Goal: Task Accomplishment & Management: Manage account settings

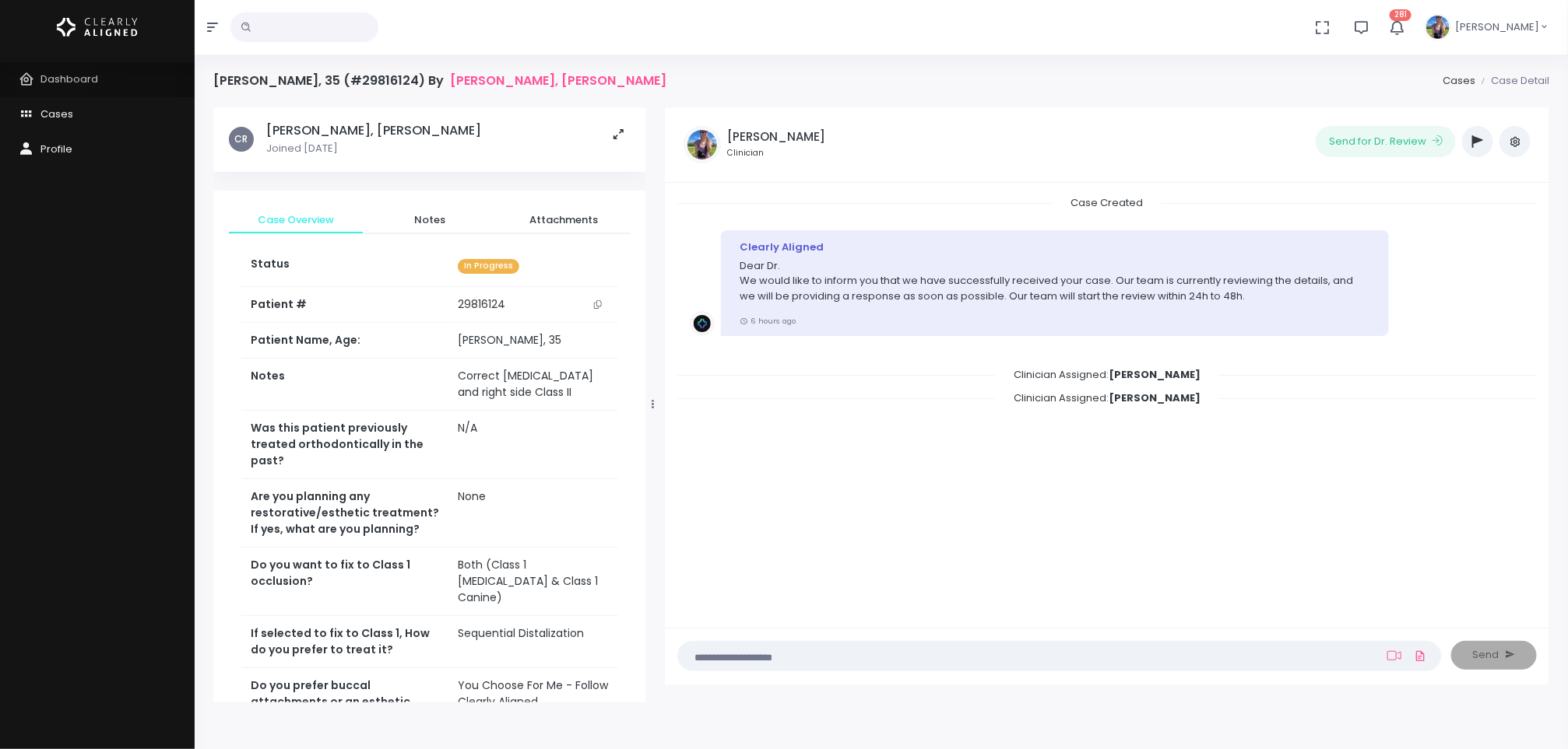
click at [54, 69] on link "Dashboard" at bounding box center [97, 79] width 195 height 35
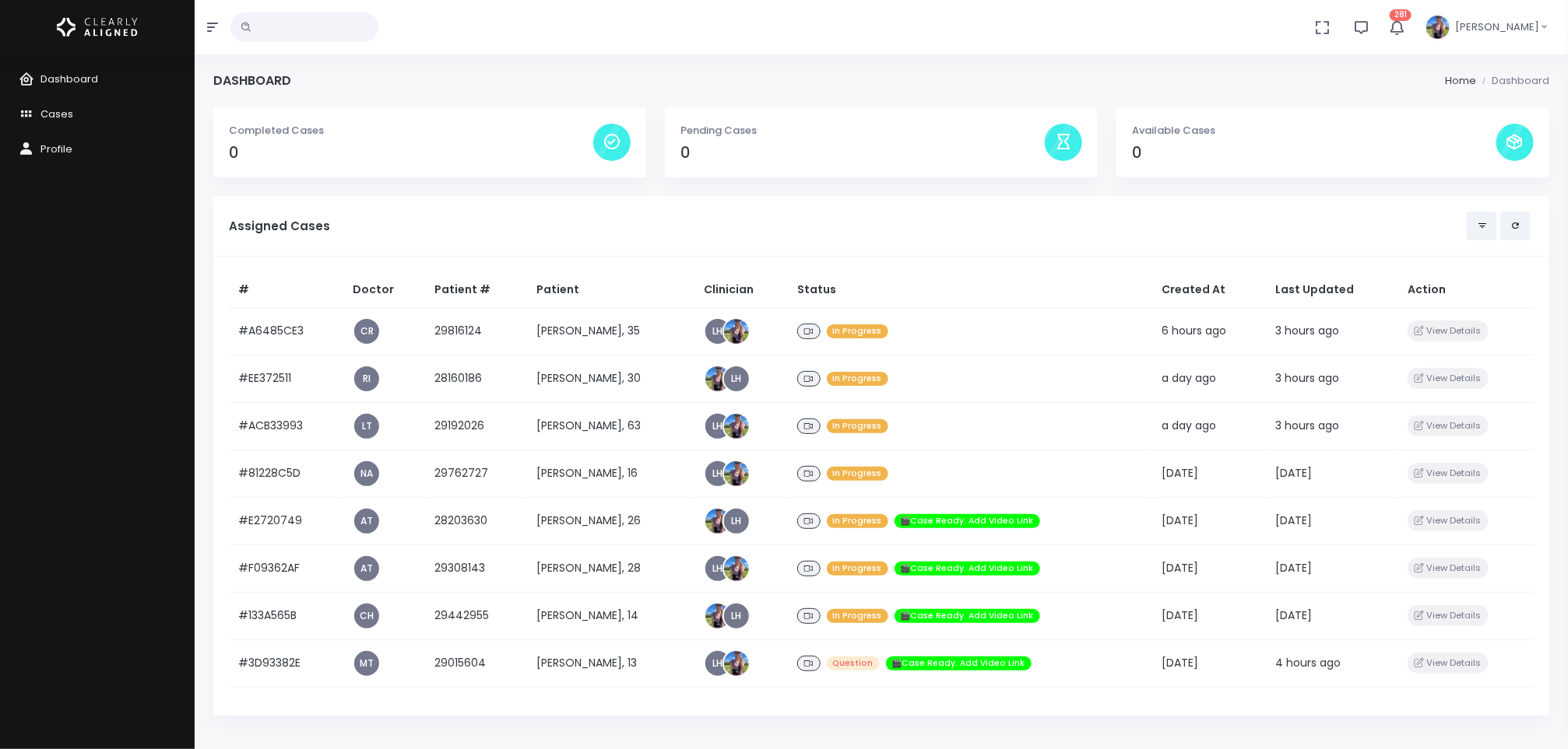
click at [570, 425] on td "[PERSON_NAME], 63" at bounding box center [611, 426] width 168 height 47
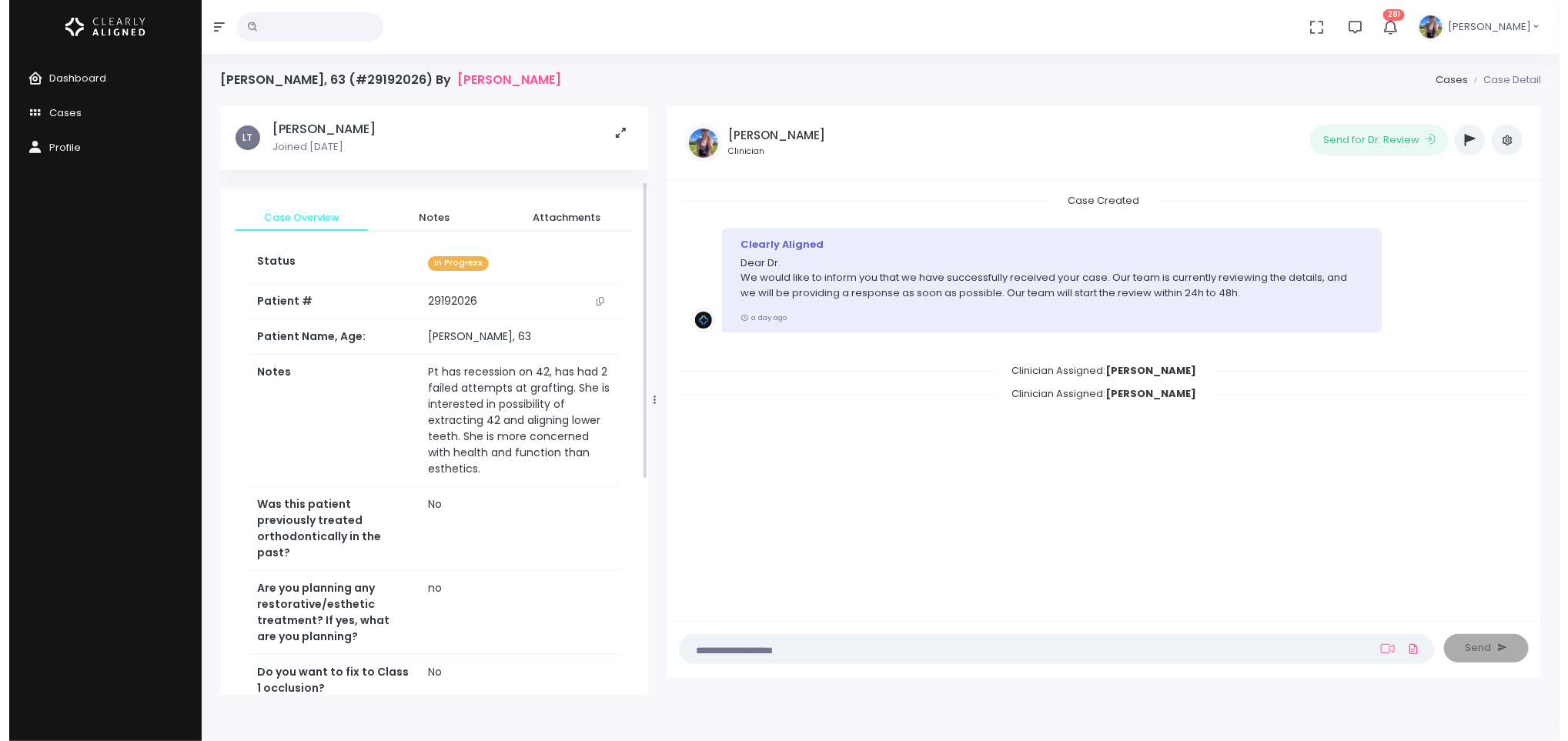
scroll to position [573, 0]
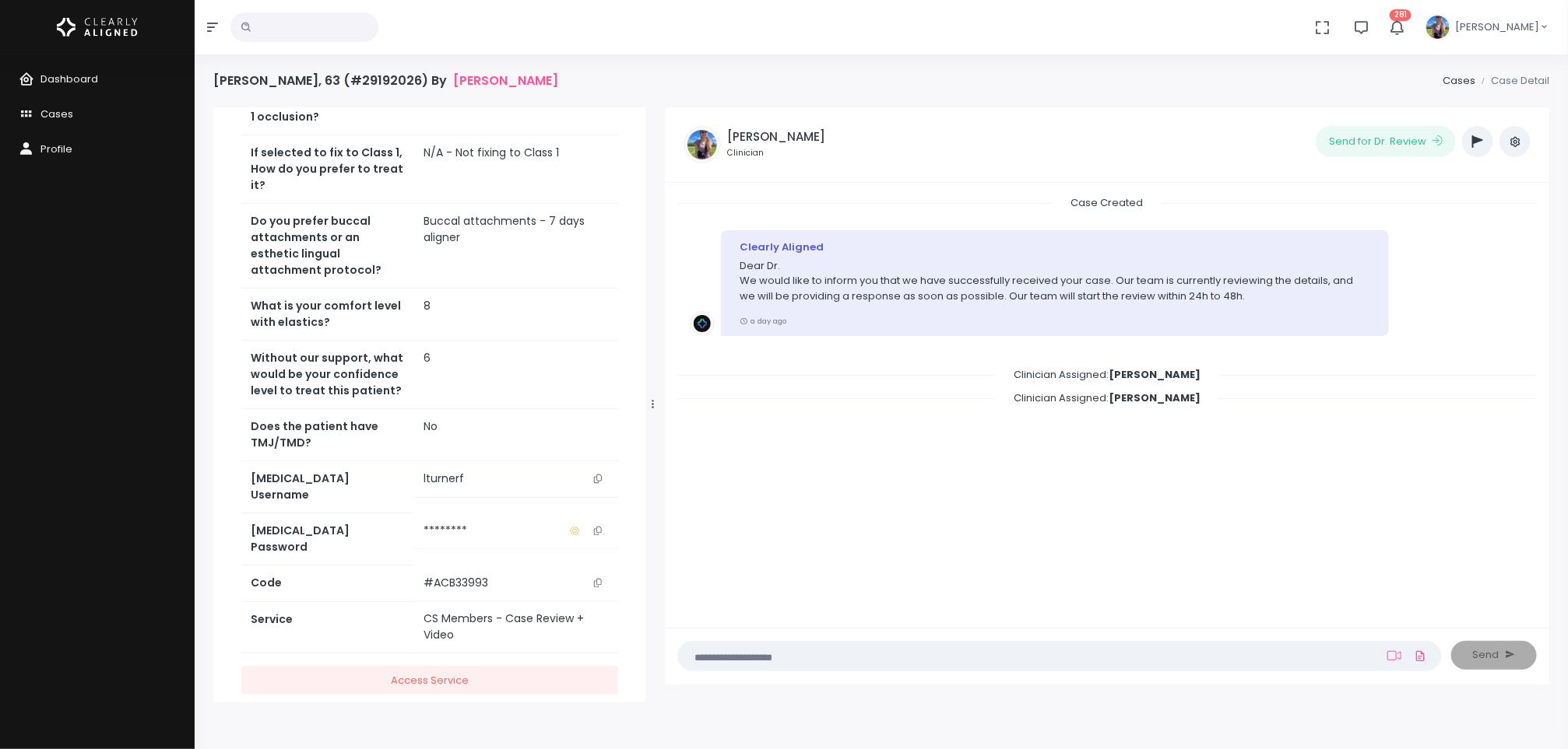
click at [598, 474] on icon "scrollable content" at bounding box center [598, 478] width 8 height 8
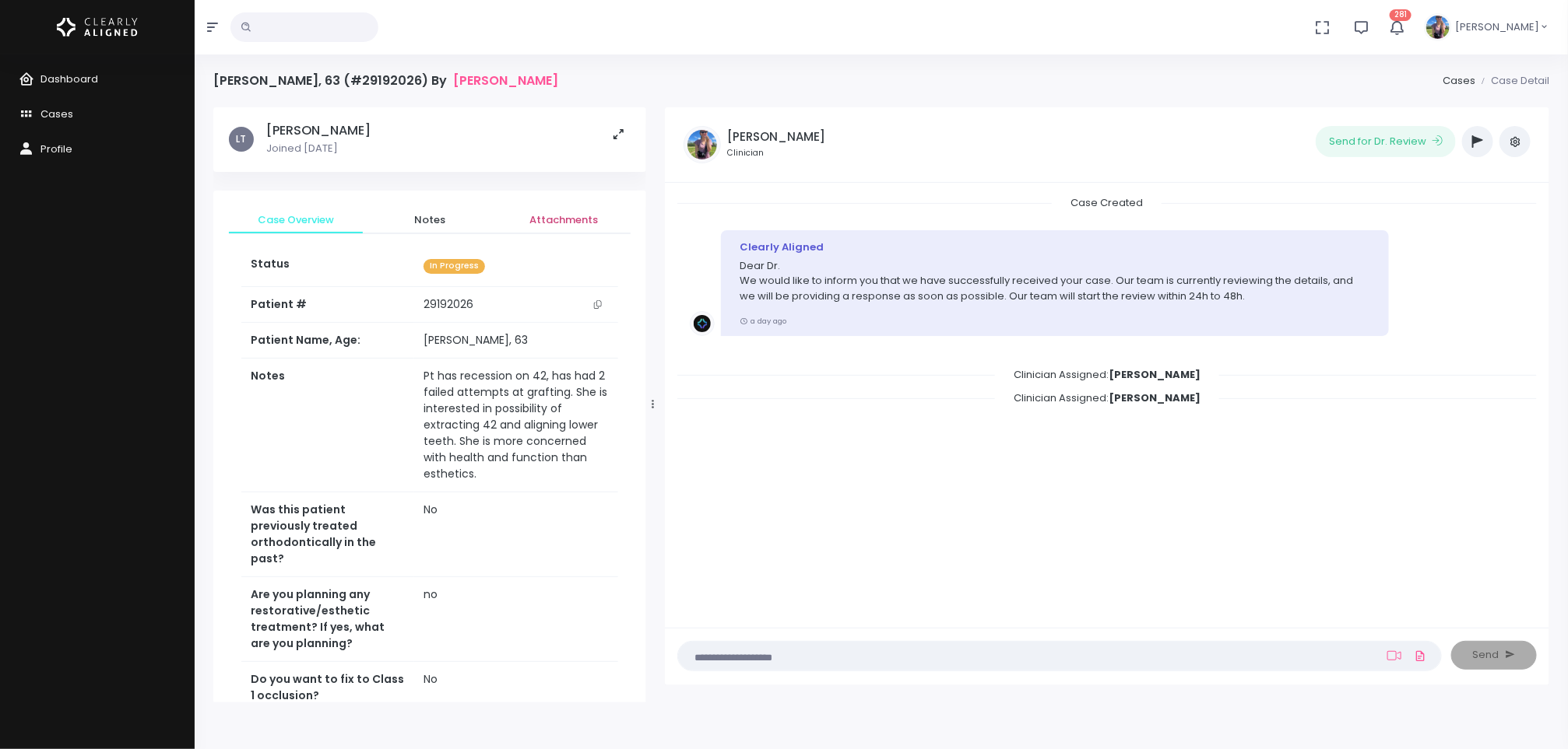
click at [569, 208] on link "Attachments" at bounding box center [564, 220] width 134 height 28
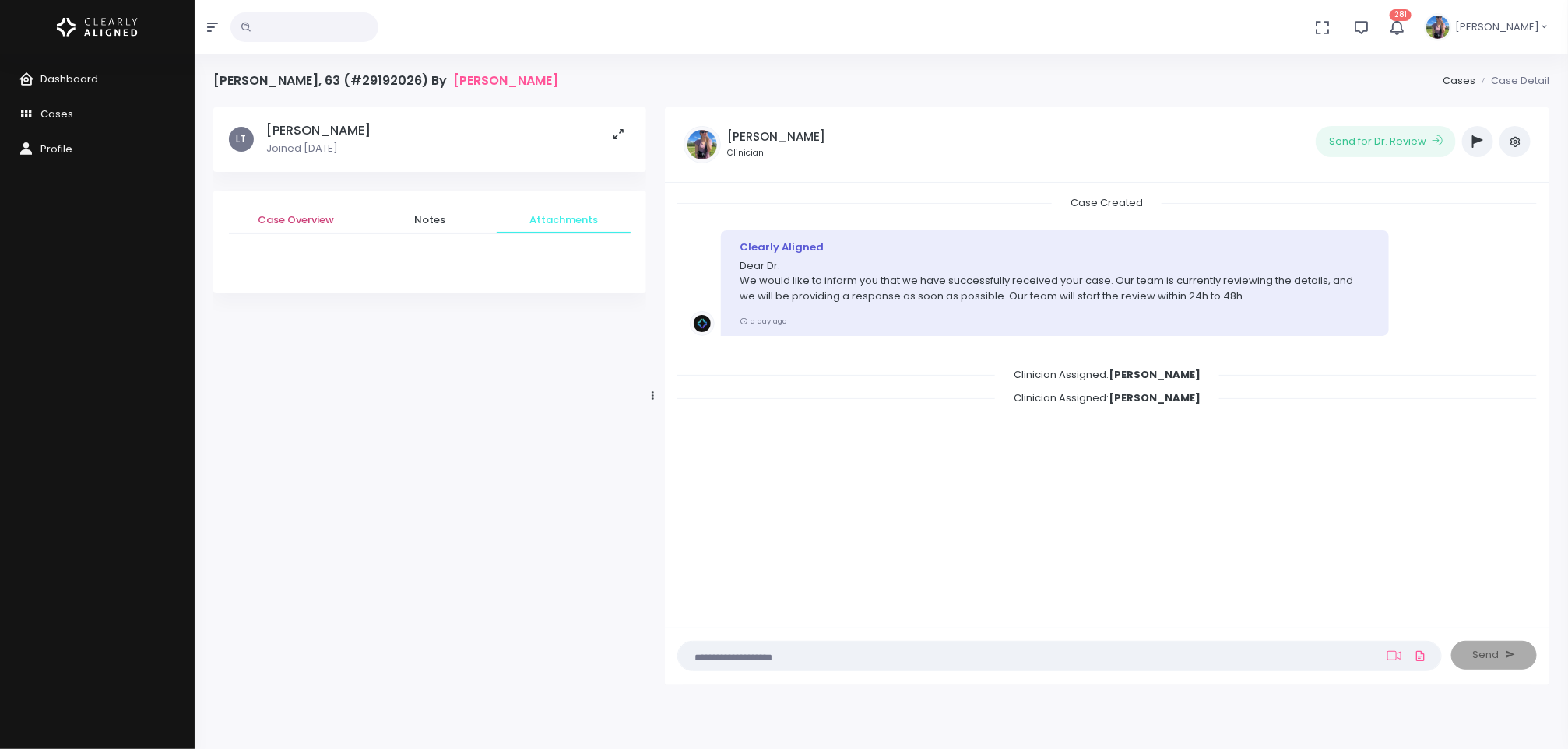
click at [312, 215] on span "Case Overview" at bounding box center [296, 220] width 109 height 16
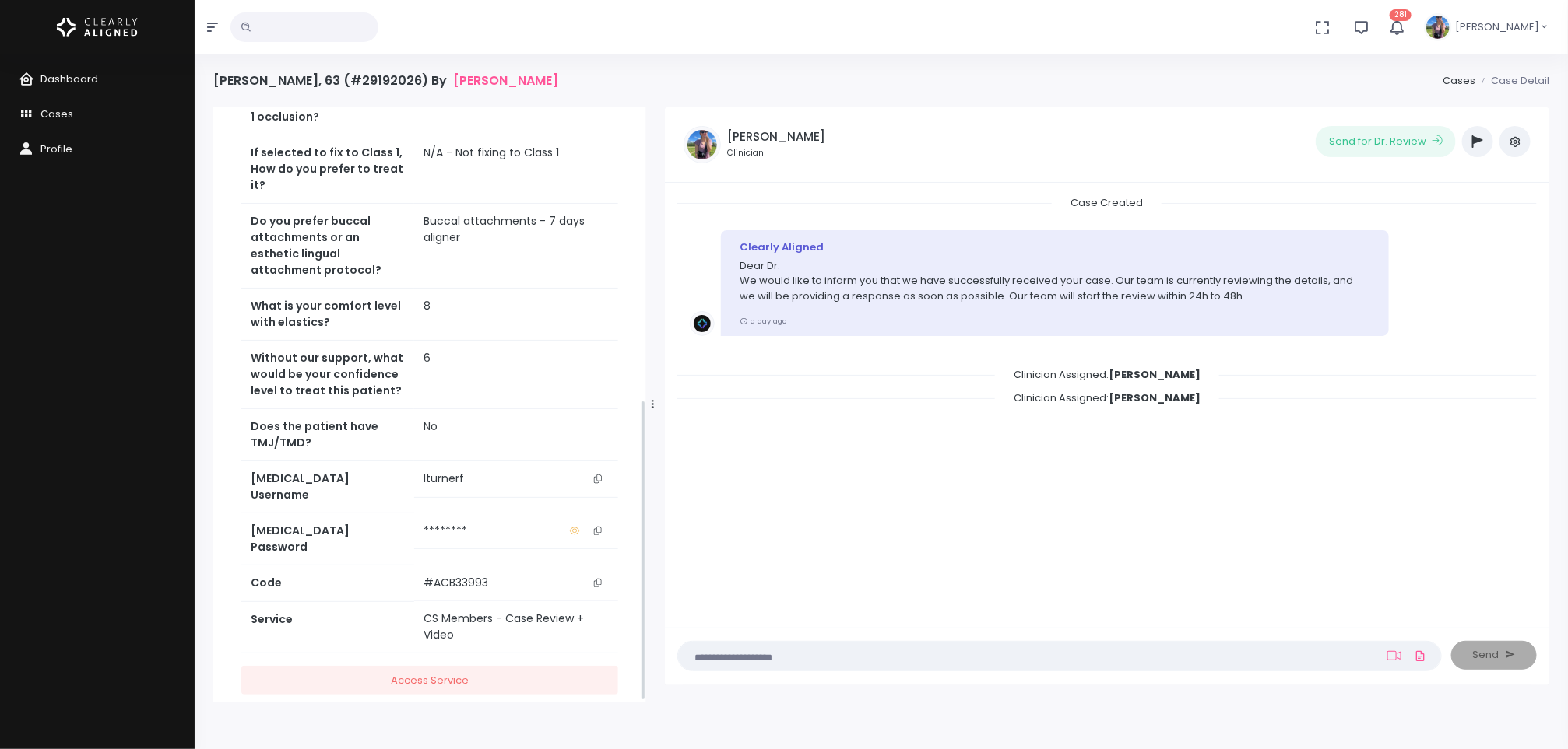
scroll to position [579, 0]
click at [77, 70] on link "Dashboard" at bounding box center [97, 79] width 195 height 35
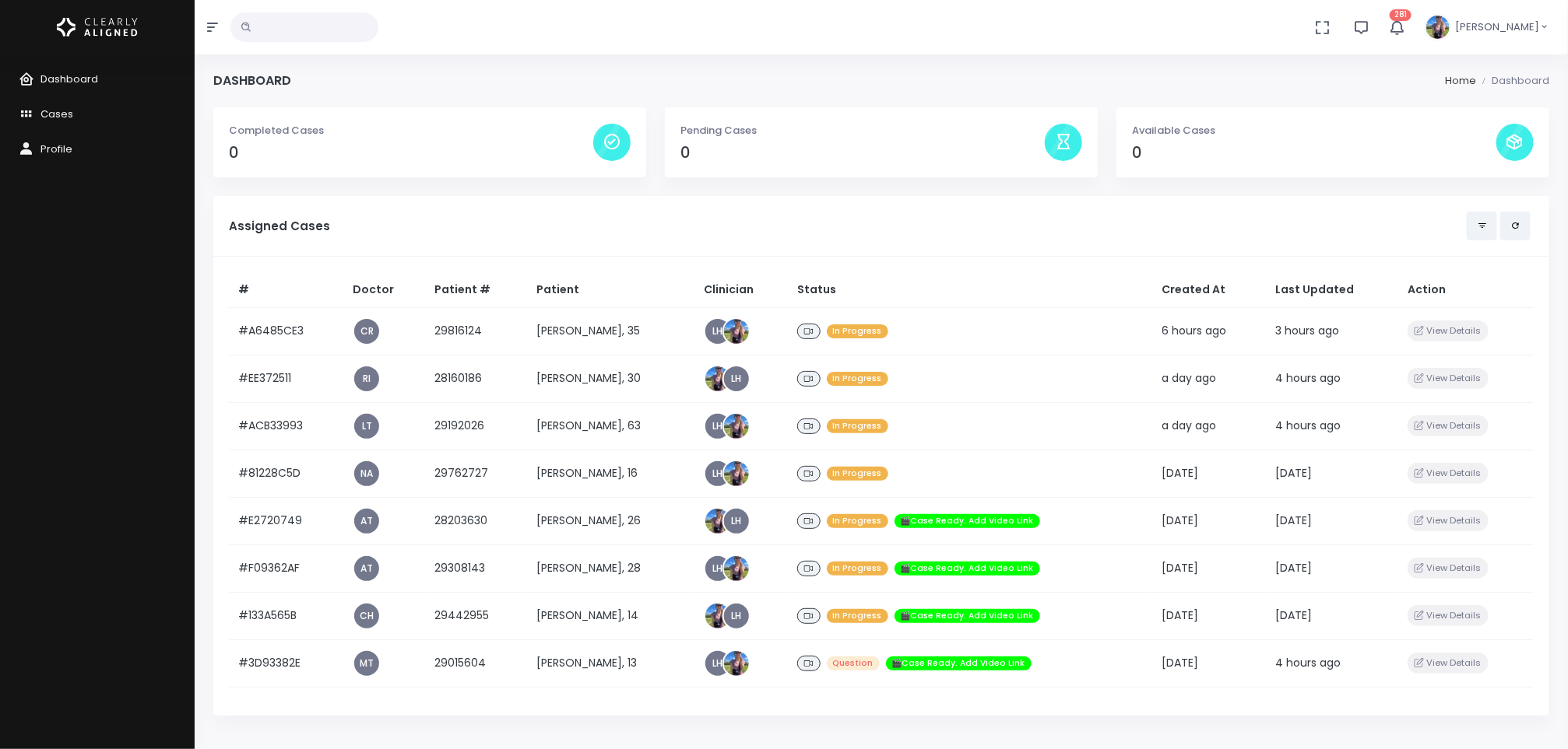
click at [456, 231] on h5 "Assigned Cases" at bounding box center [847, 226] width 1238 height 14
click at [552, 389] on td "[PERSON_NAME], 30" at bounding box center [611, 378] width 168 height 47
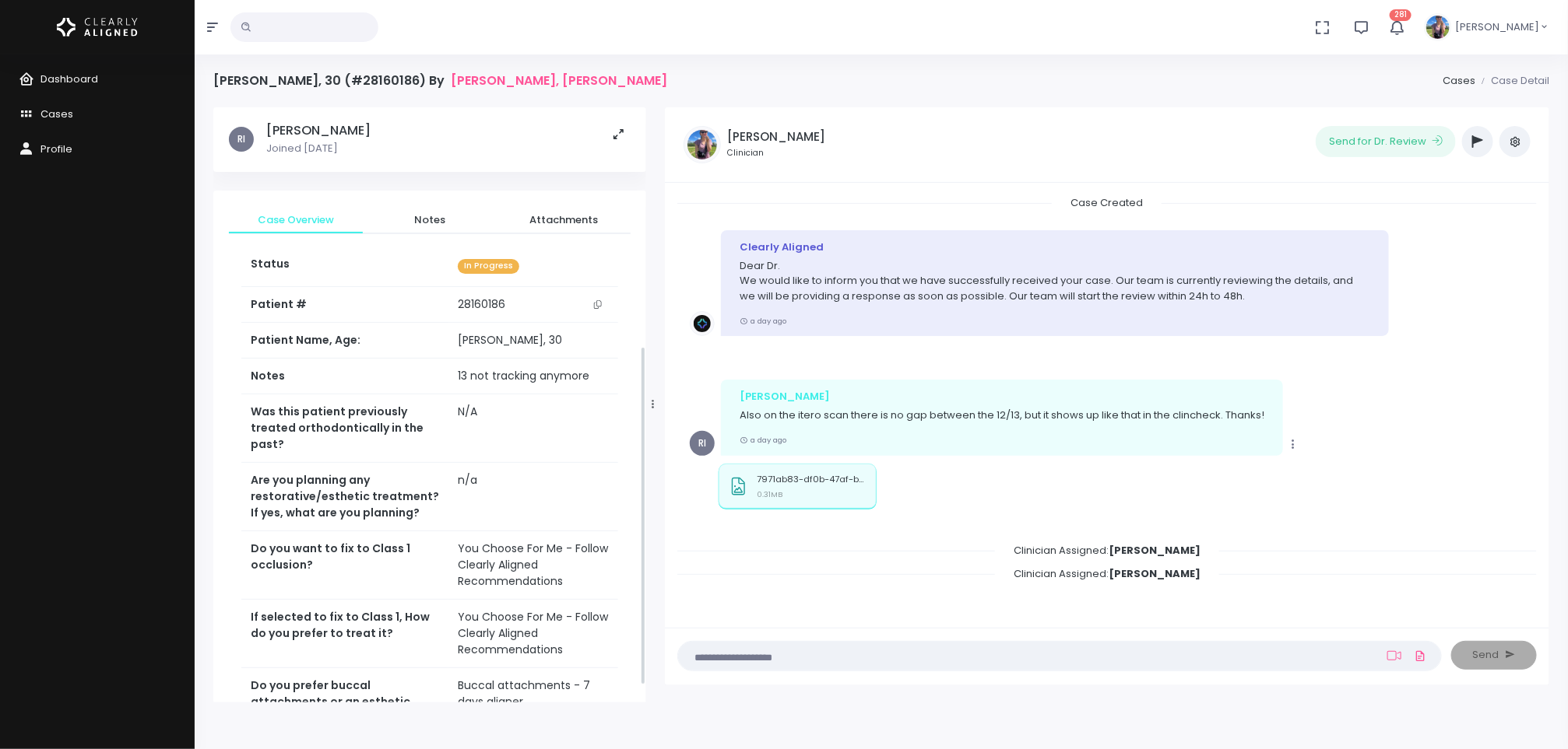
scroll to position [448, 0]
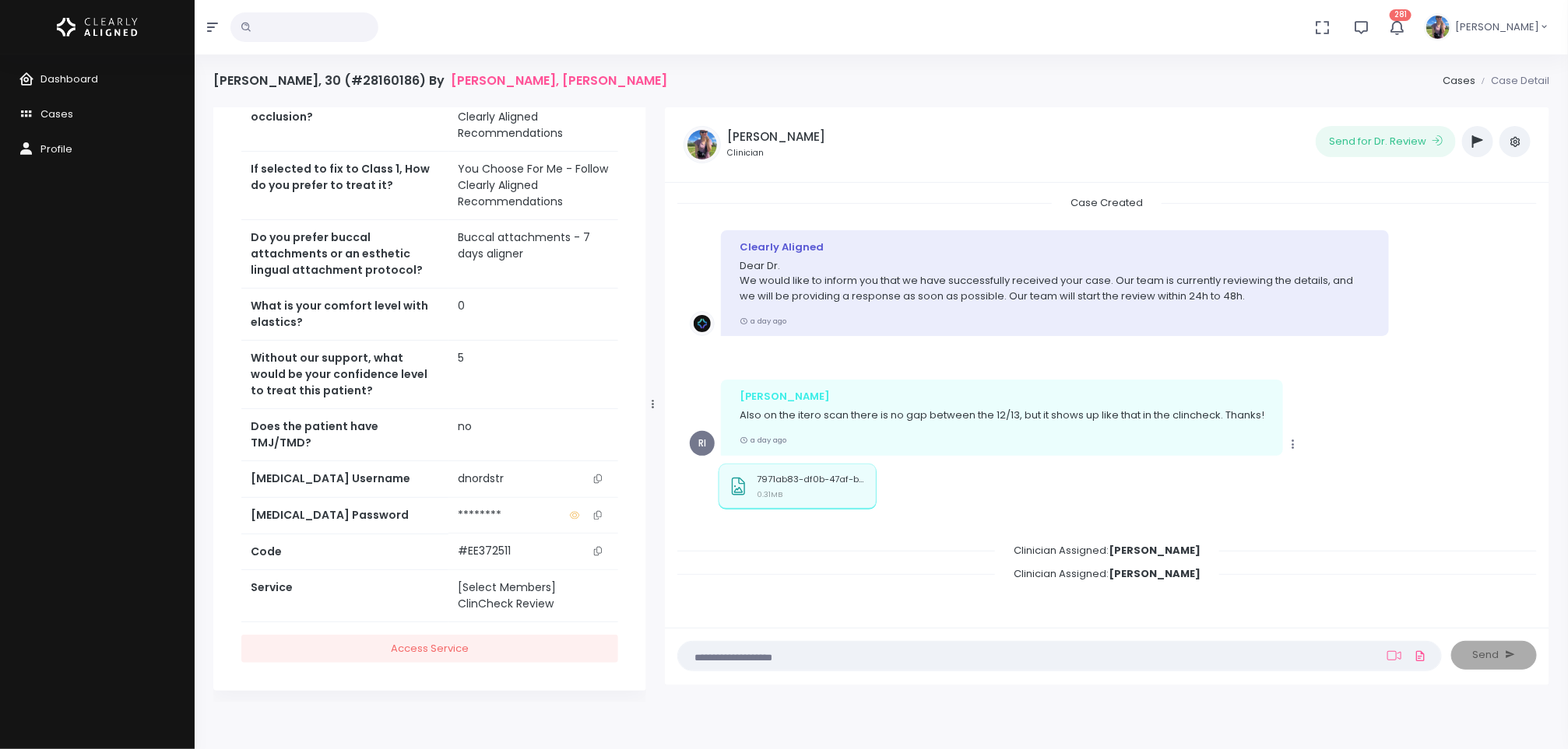
click at [599, 474] on icon "scrollable content" at bounding box center [598, 478] width 8 height 8
click at [787, 479] on p "7971ab83-df0b-47af-b87c-a6bade5fce78.jpg" at bounding box center [811, 479] width 109 height 10
click at [56, 112] on span "Cases" at bounding box center [56, 114] width 33 height 15
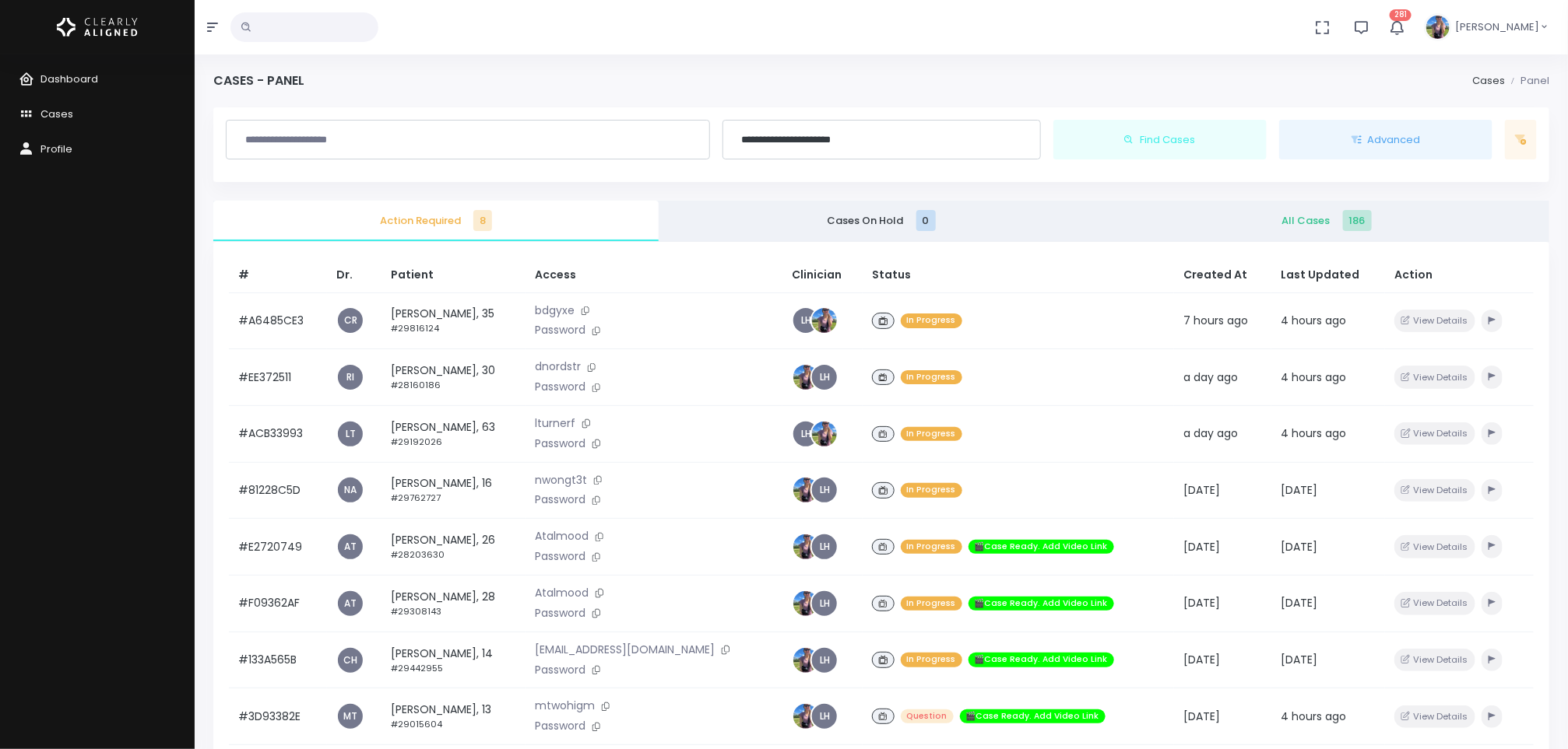
click at [1343, 215] on span "186" at bounding box center [1357, 220] width 29 height 21
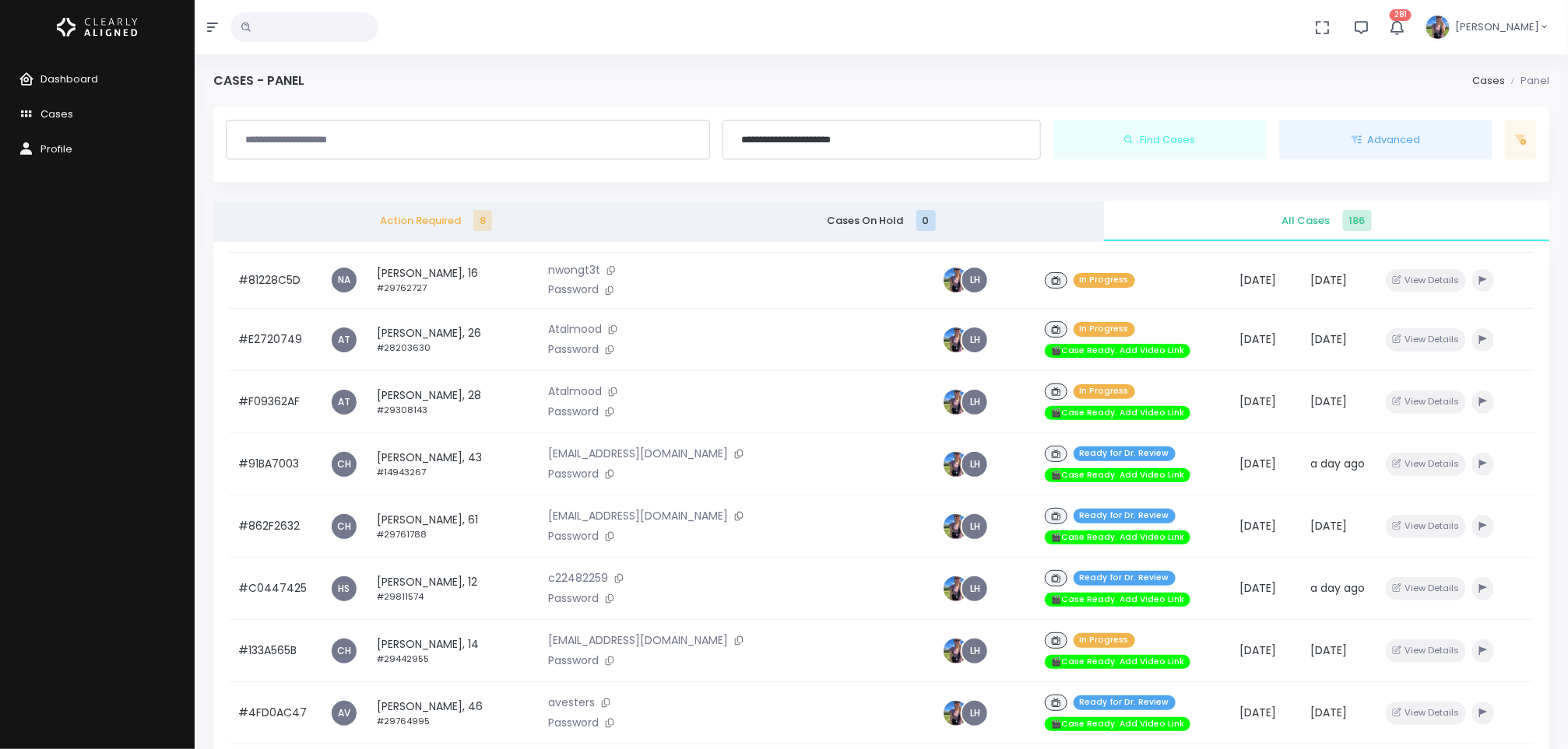
scroll to position [227, 0]
click at [427, 462] on td "[PERSON_NAME], 43 #14943267" at bounding box center [453, 464] width 171 height 62
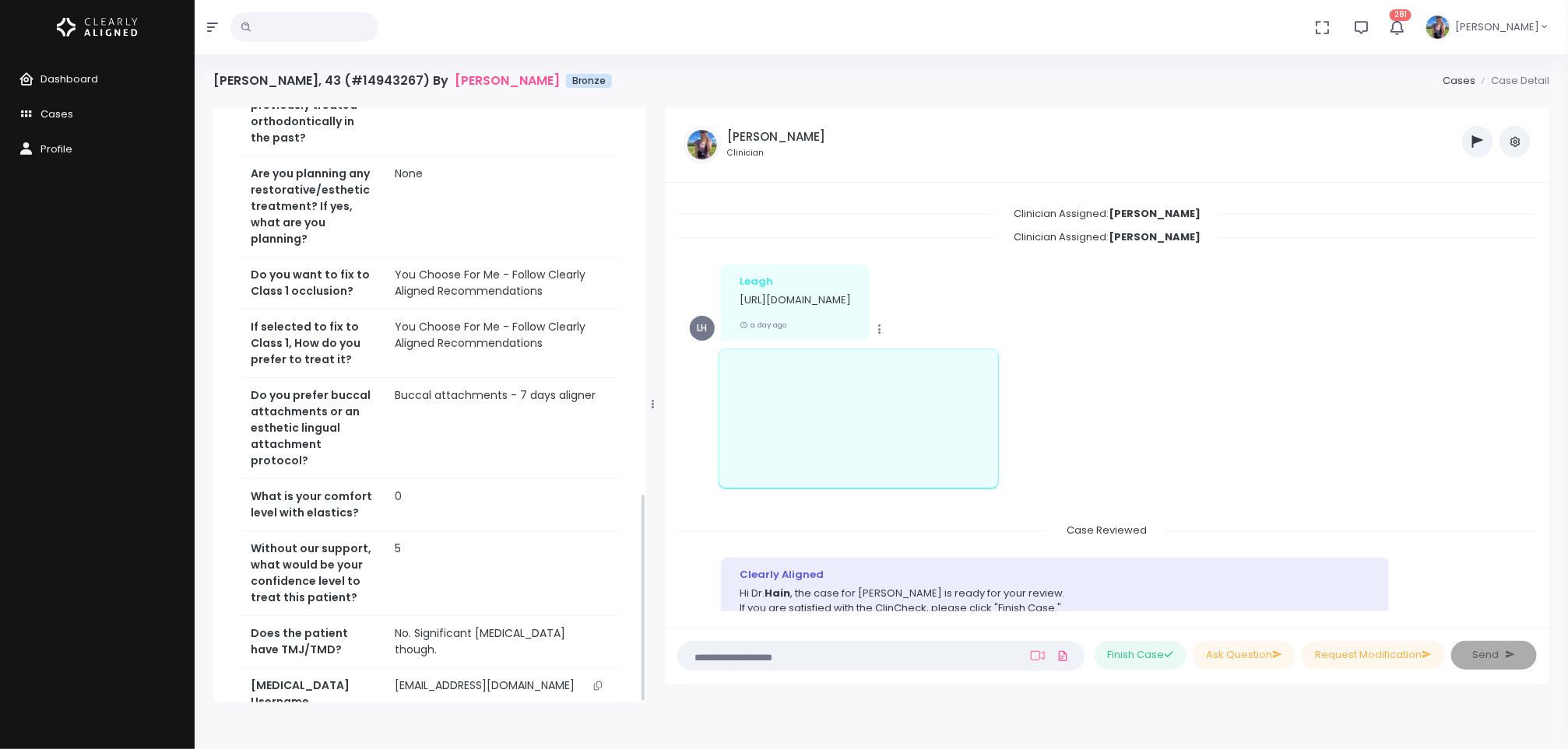
scroll to position [1097, 0]
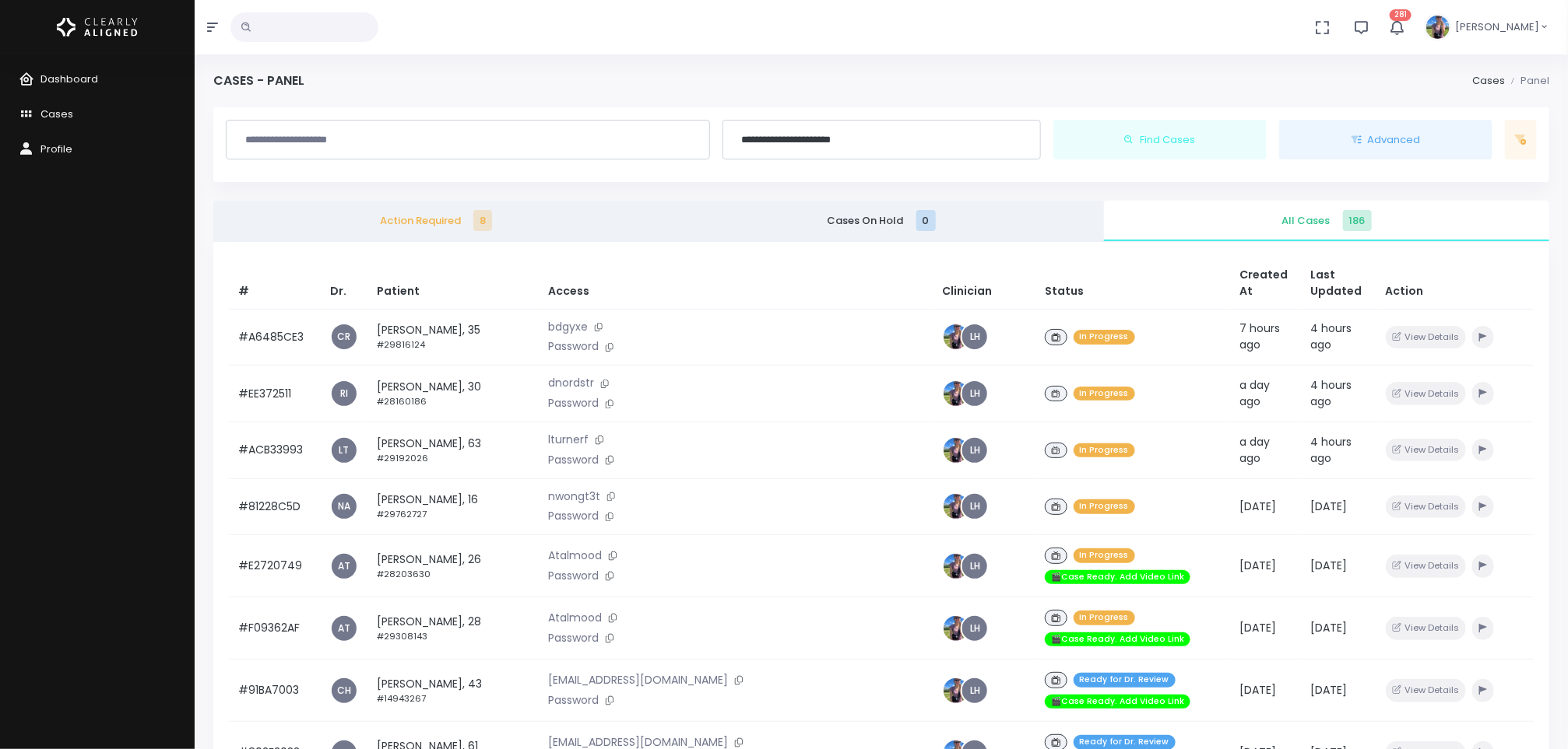
click at [428, 318] on td "[PERSON_NAME], 35 #29816124" at bounding box center [453, 337] width 171 height 56
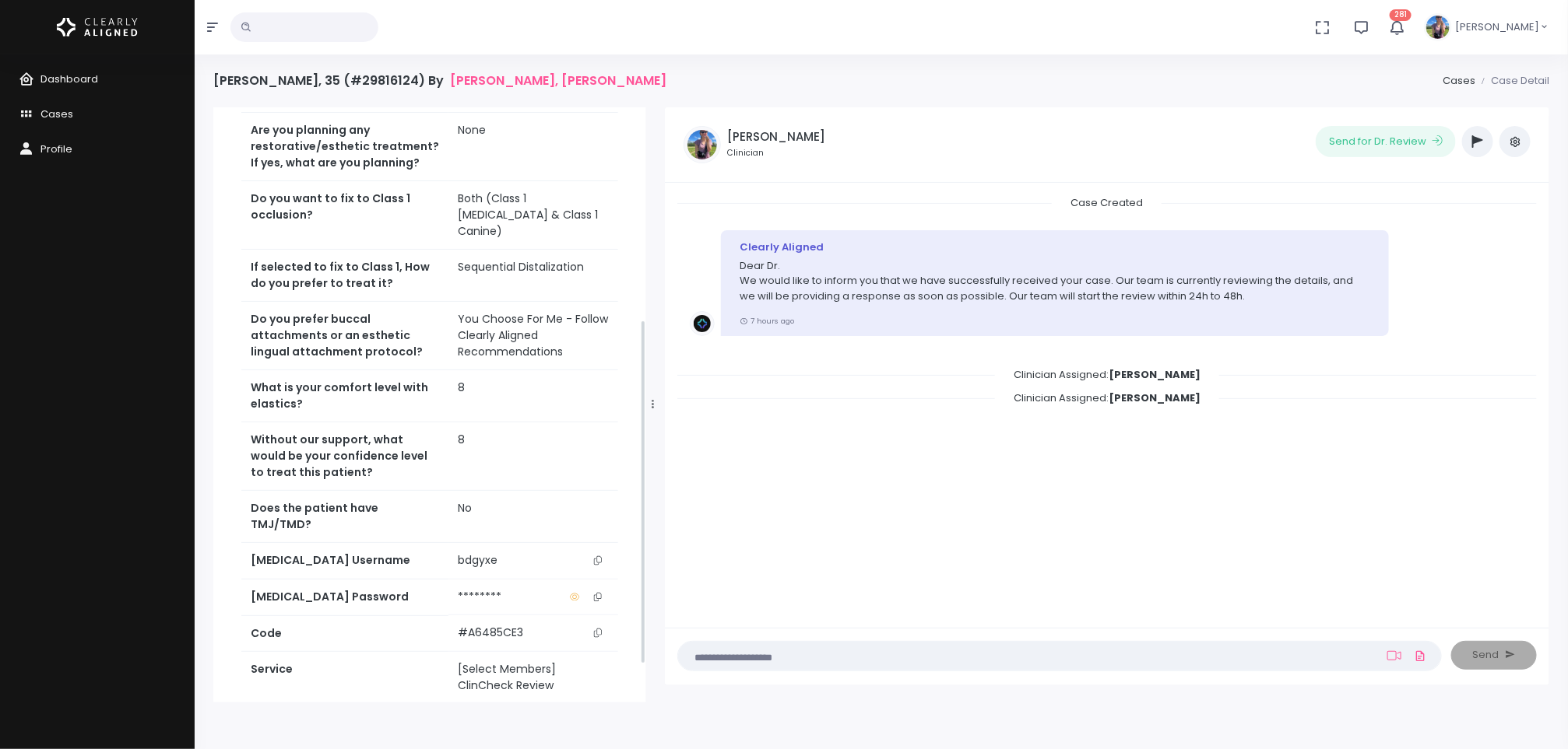
scroll to position [367, 0]
click at [603, 551] on button "scrollable content" at bounding box center [598, 559] width 22 height 16
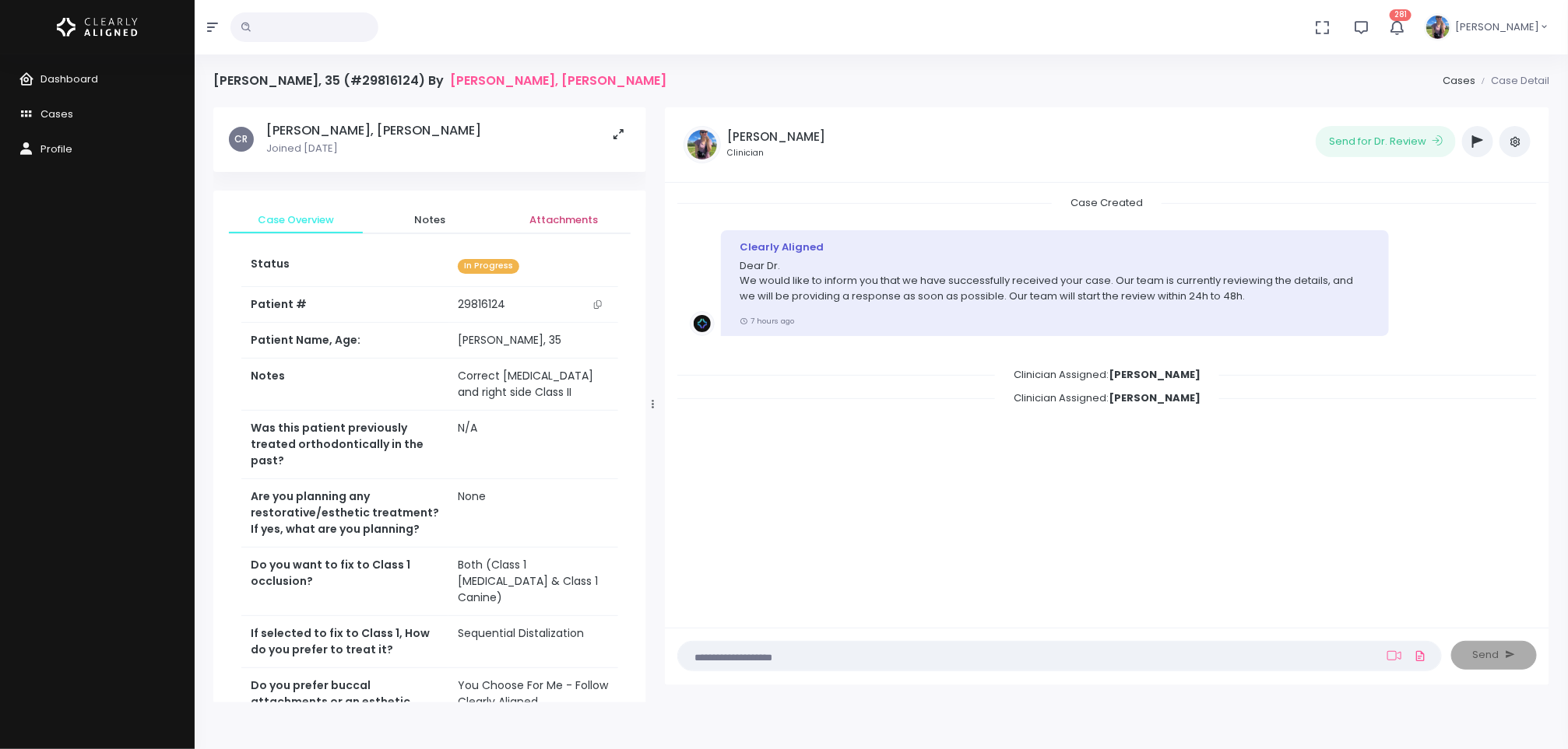
click at [565, 214] on span "Attachments" at bounding box center [564, 220] width 109 height 16
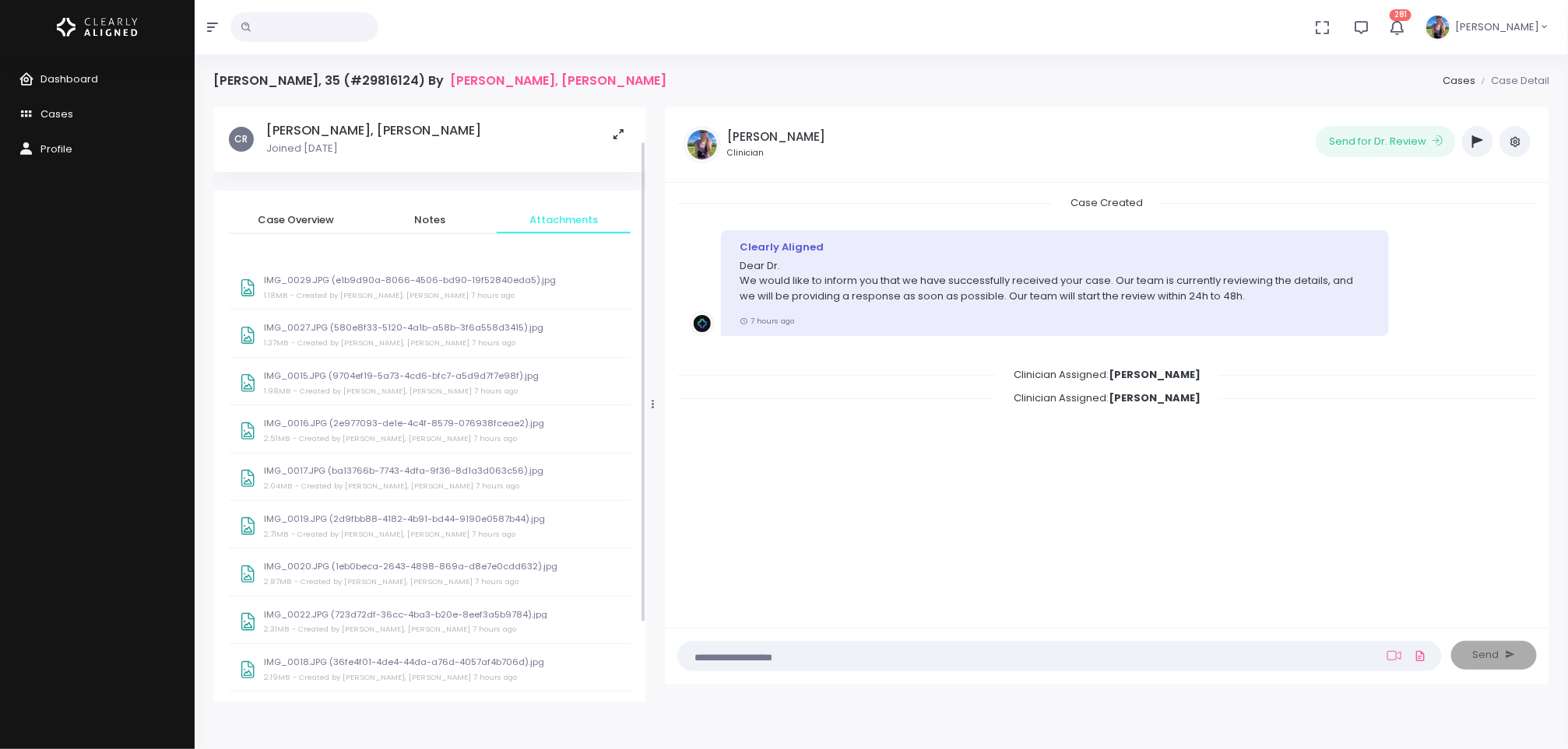
scroll to position [138, 0]
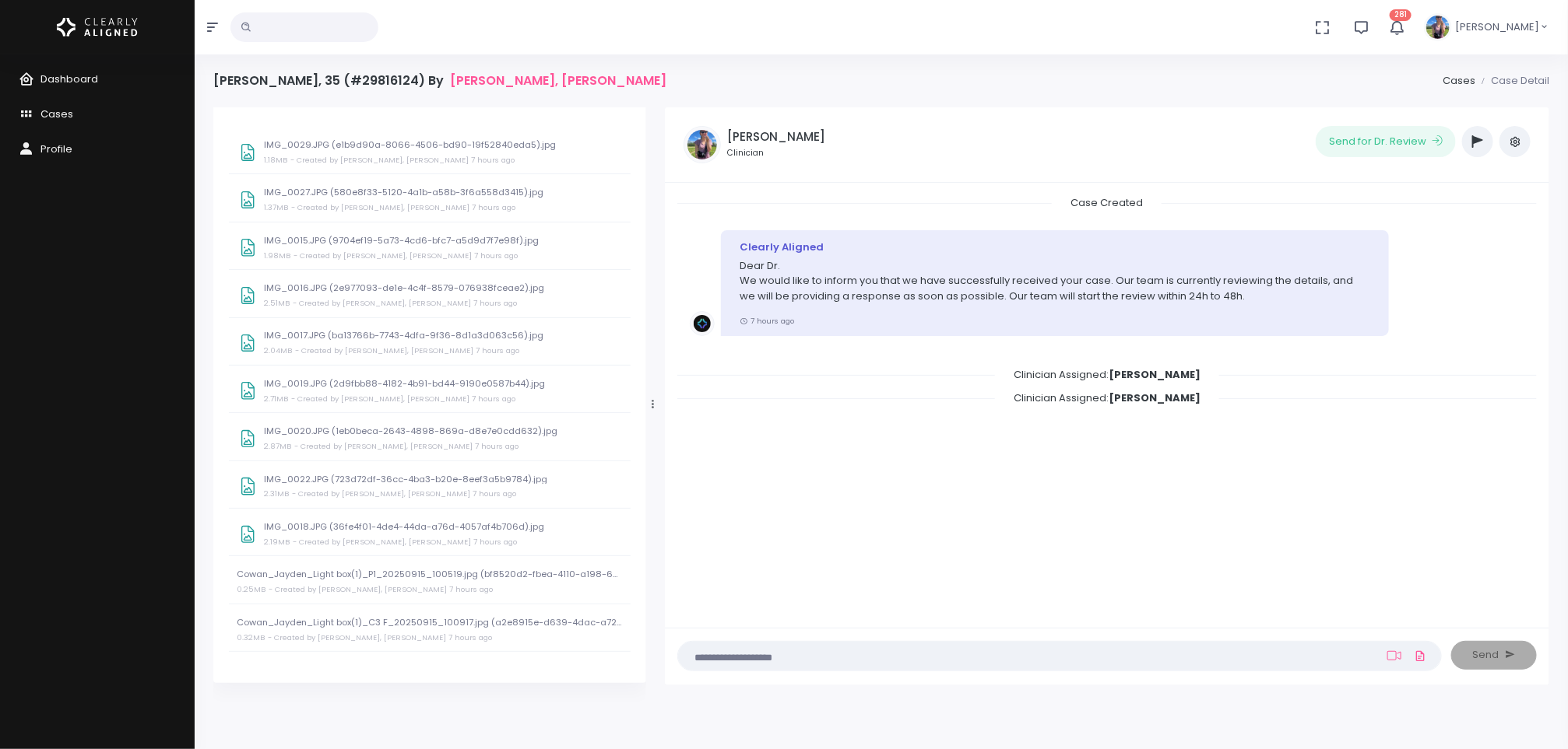
click at [392, 564] on div "Cowan_Jayden_Light box(1)_P1_20250915_100519.jpg (bf8520d2-fbea-4110-a198-65f55…" at bounding box center [429, 582] width 402 height 44
click at [50, 122] on link "Cases" at bounding box center [97, 114] width 195 height 35
